Goal: Transaction & Acquisition: Purchase product/service

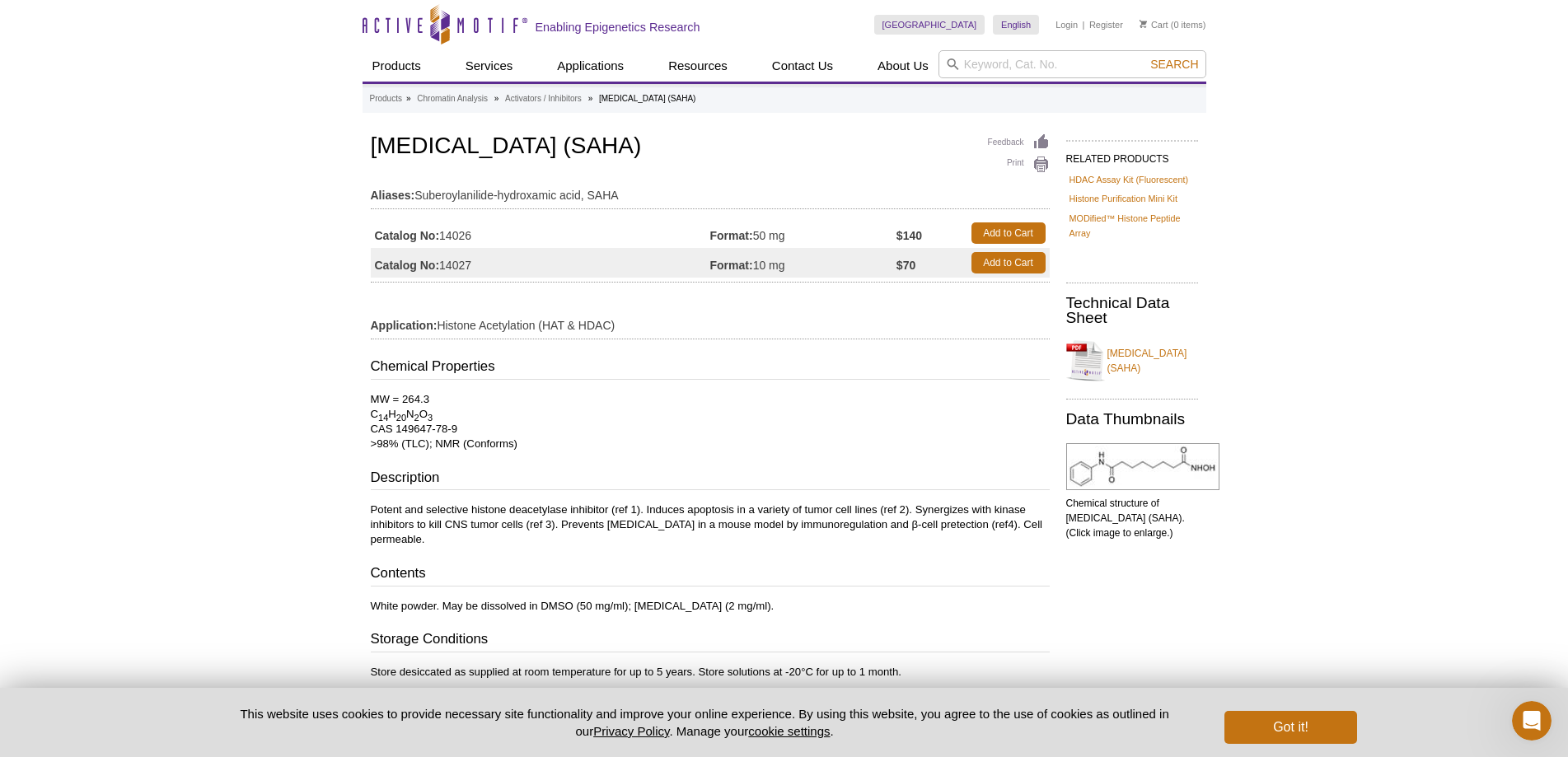
click at [1336, 246] on div "Active Motif Logo Enabling Epigenetics Research 0 Search Skip to content Active…" at bounding box center [784, 531] width 1568 height 1063
click at [1001, 262] on link "Add to Cart" at bounding box center [1008, 262] width 74 height 22
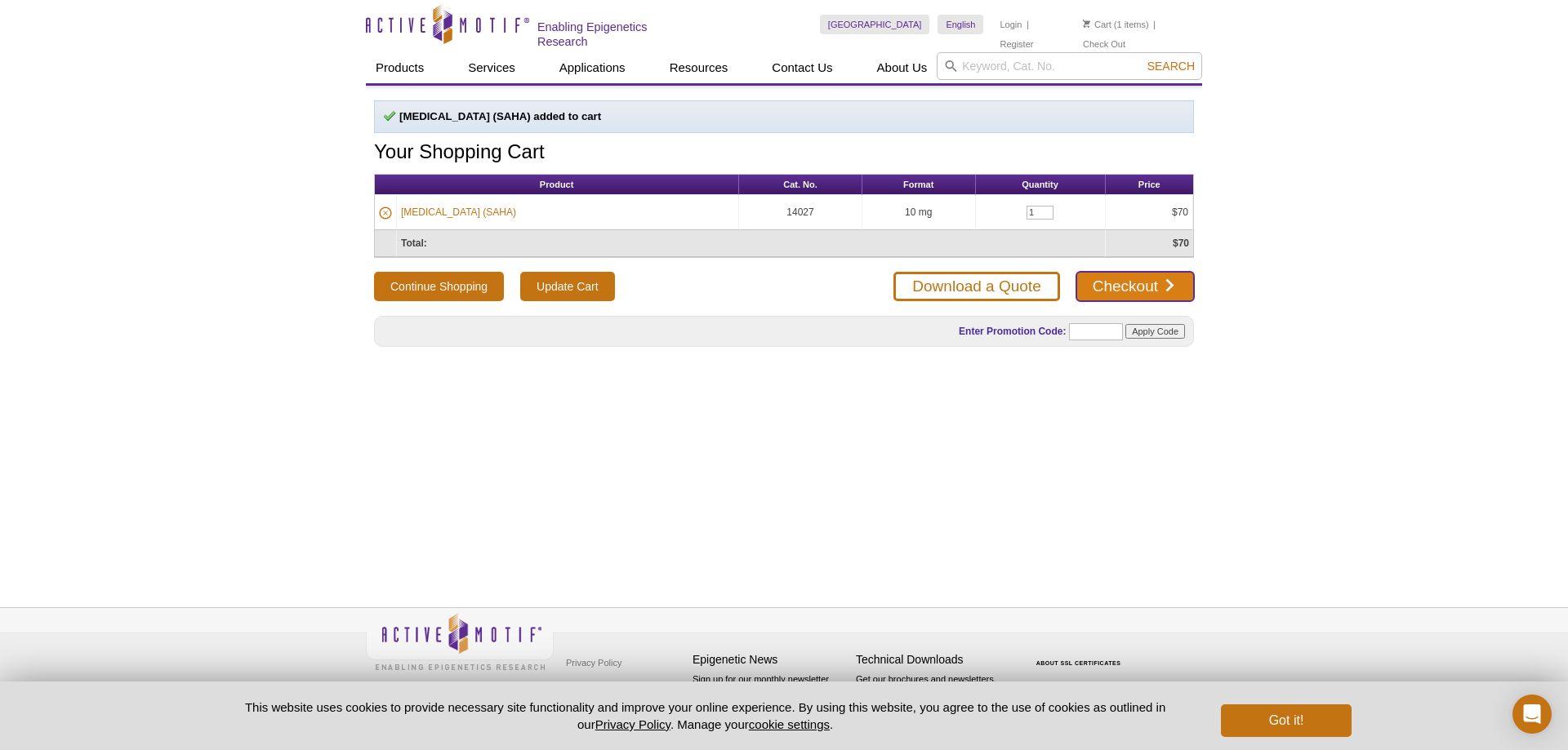
click at [1139, 287] on link "Checkout" at bounding box center [1135, 286] width 118 height 29
